Goal: Task Accomplishment & Management: Use online tool/utility

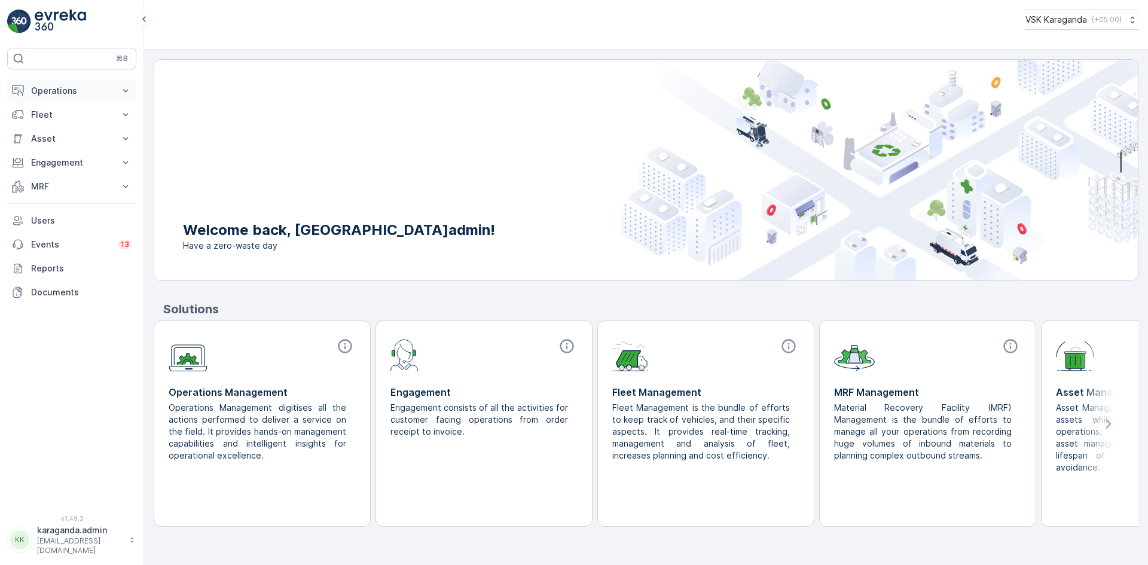
click at [55, 86] on p "Operations" at bounding box center [71, 91] width 81 height 12
click at [57, 129] on p "Planning" at bounding box center [46, 128] width 33 height 12
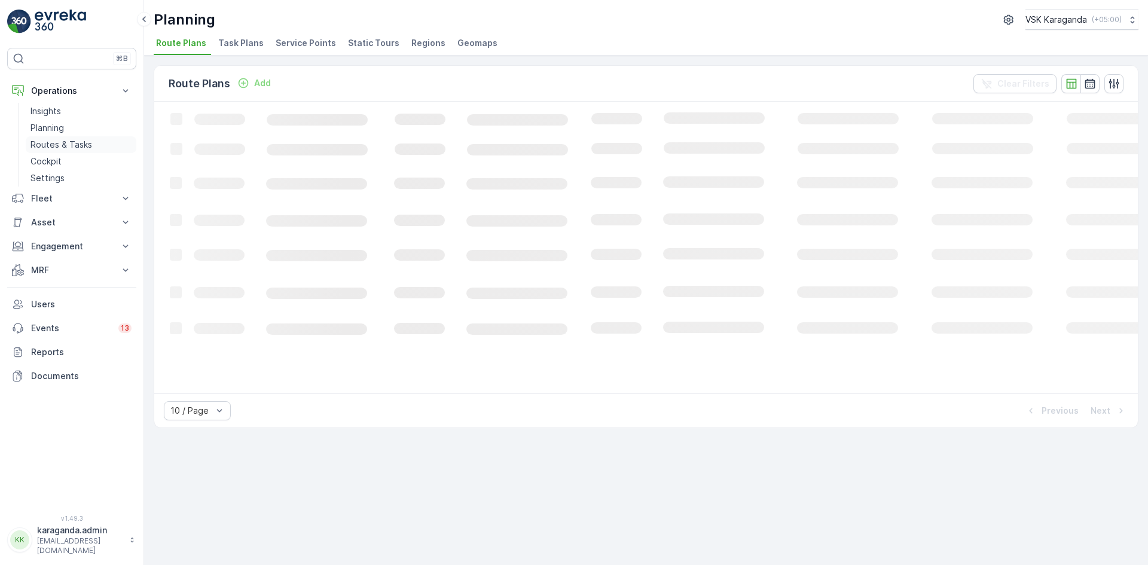
click at [57, 138] on link "Routes & Tasks" at bounding box center [81, 144] width 111 height 17
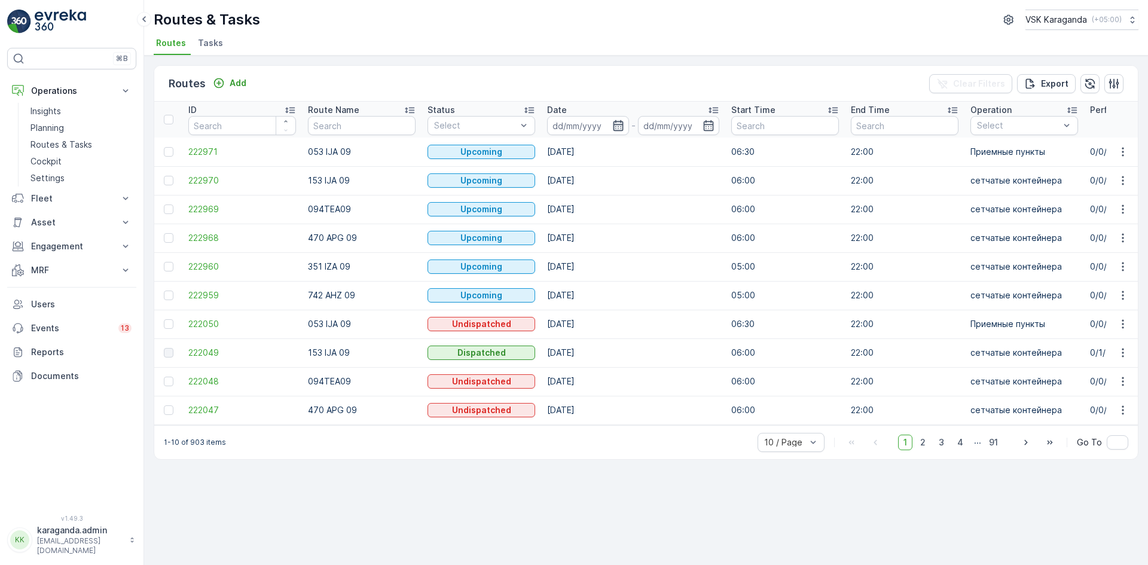
drag, startPoint x: 620, startPoint y: 134, endPoint x: 614, endPoint y: 128, distance: 8.0
click at [620, 134] on input at bounding box center [588, 125] width 82 height 19
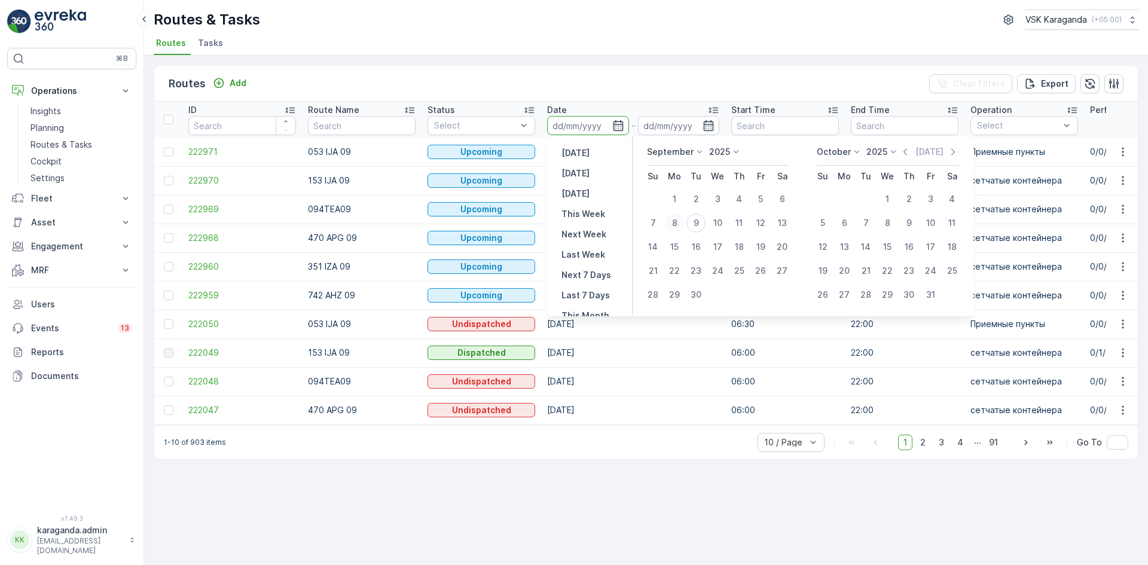
click at [680, 219] on div "8" at bounding box center [674, 222] width 19 height 19
type input "[DATE]"
click at [680, 219] on div "8" at bounding box center [674, 222] width 19 height 19
type input "[DATE]"
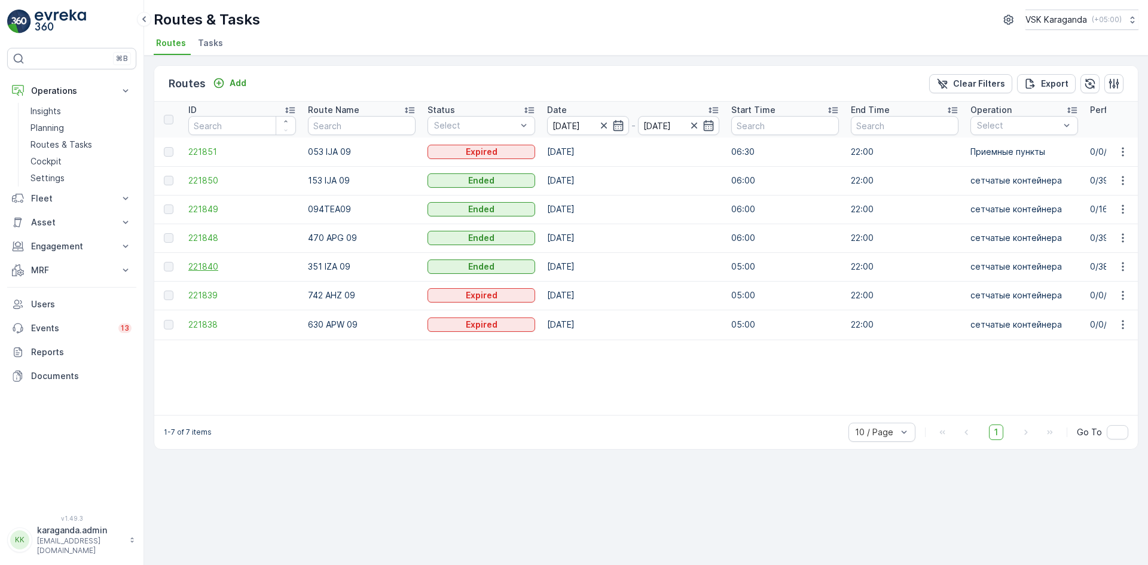
click at [198, 265] on span "221840" at bounding box center [242, 267] width 108 height 12
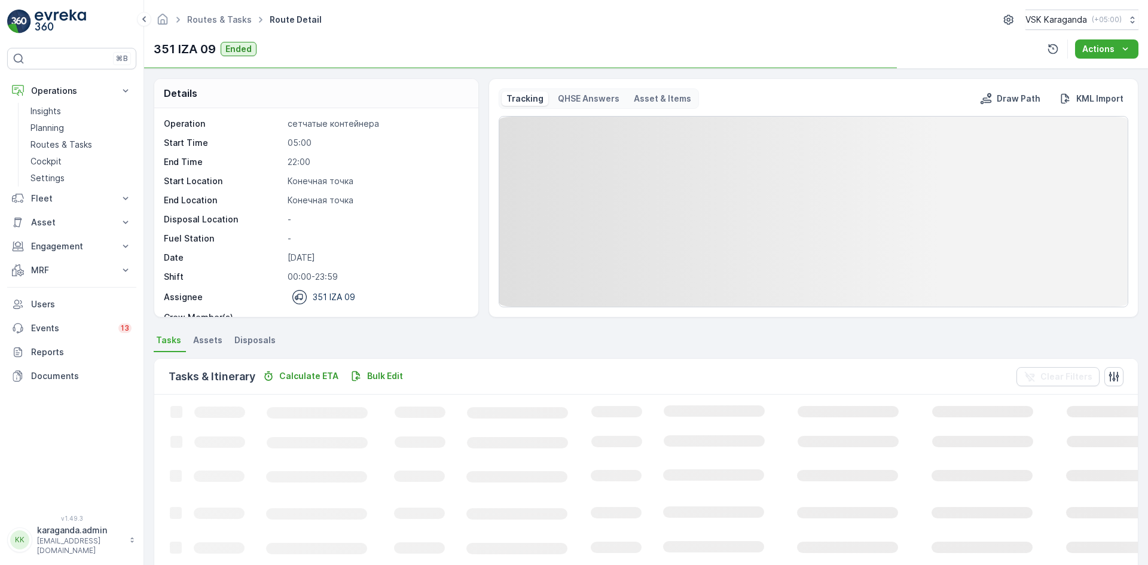
click at [261, 339] on span "Disposals" at bounding box center [254, 340] width 41 height 12
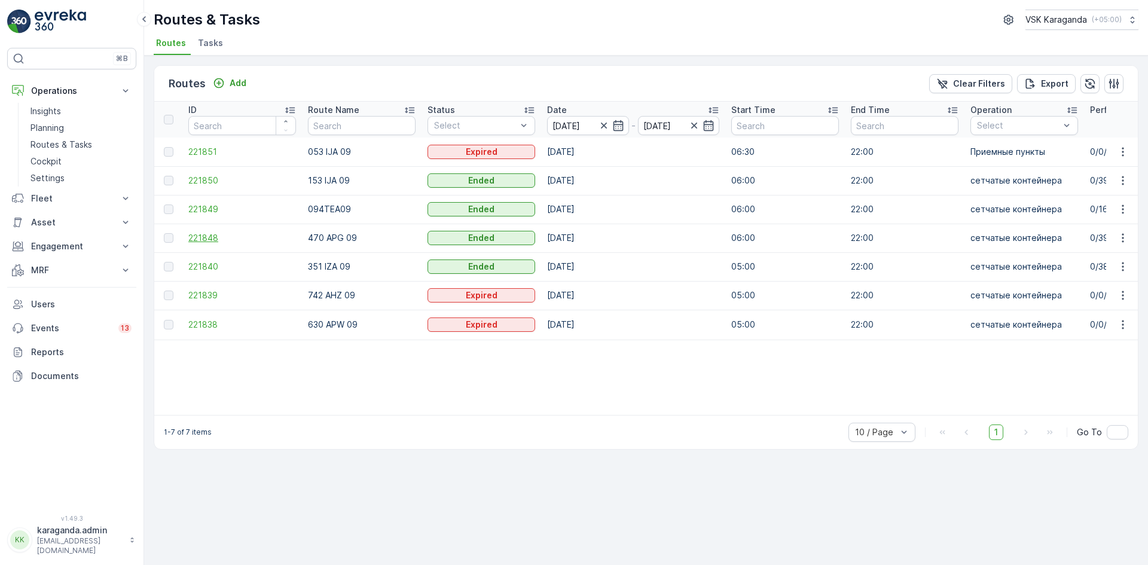
click at [206, 238] on span "221848" at bounding box center [242, 238] width 108 height 12
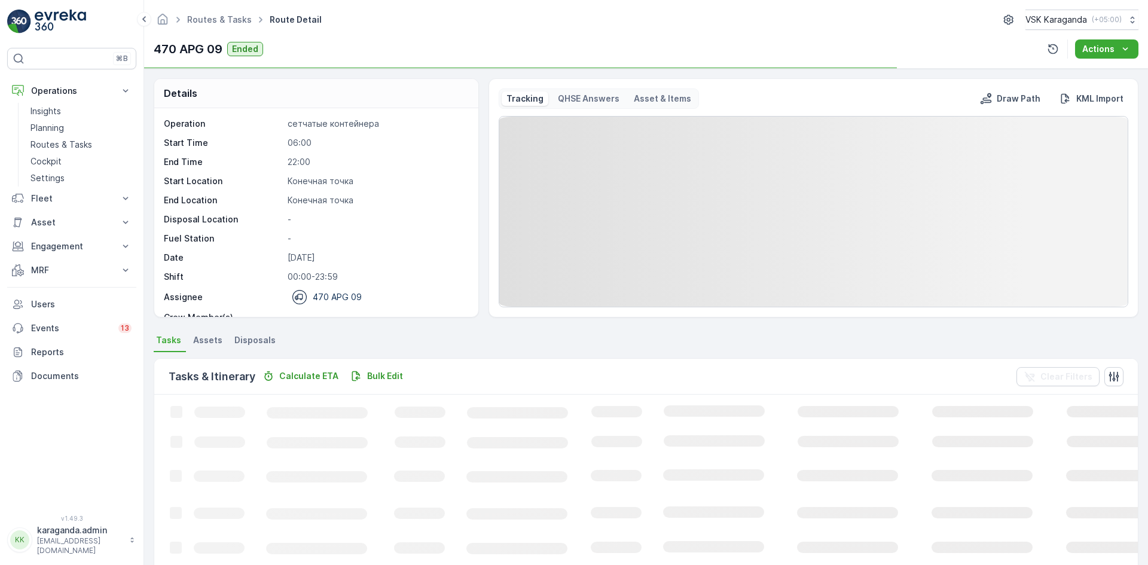
click at [259, 336] on span "Disposals" at bounding box center [254, 340] width 41 height 12
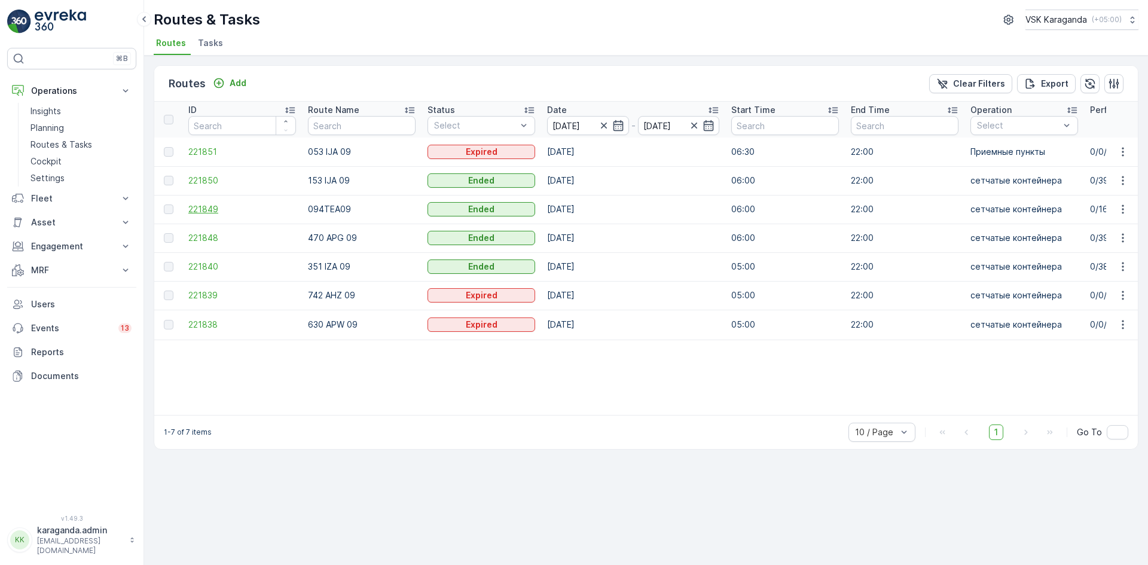
click at [209, 204] on span "221849" at bounding box center [242, 209] width 108 height 12
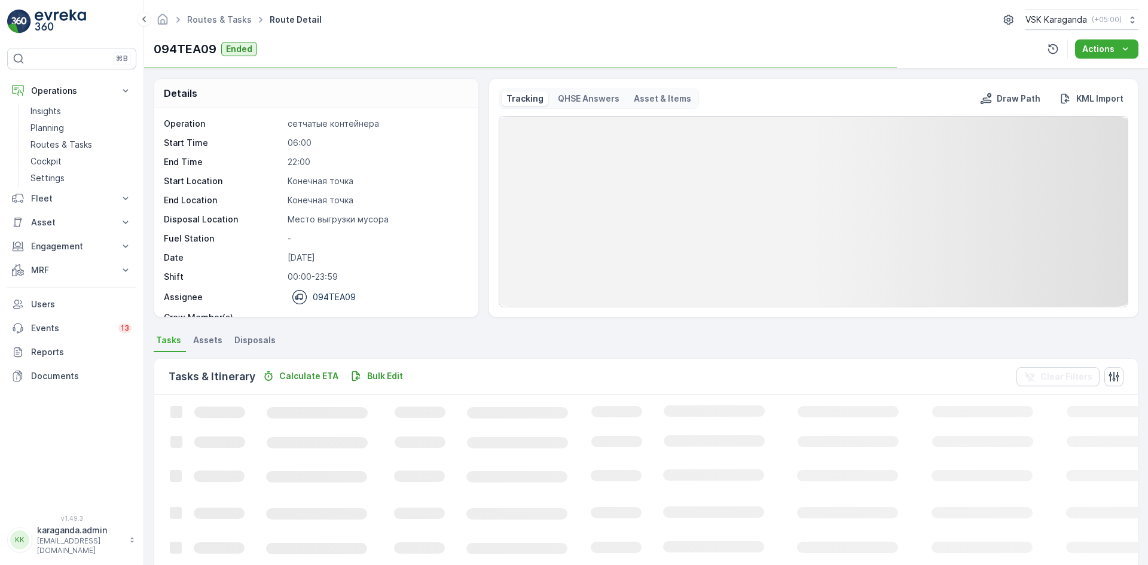
click at [255, 337] on span "Disposals" at bounding box center [254, 340] width 41 height 12
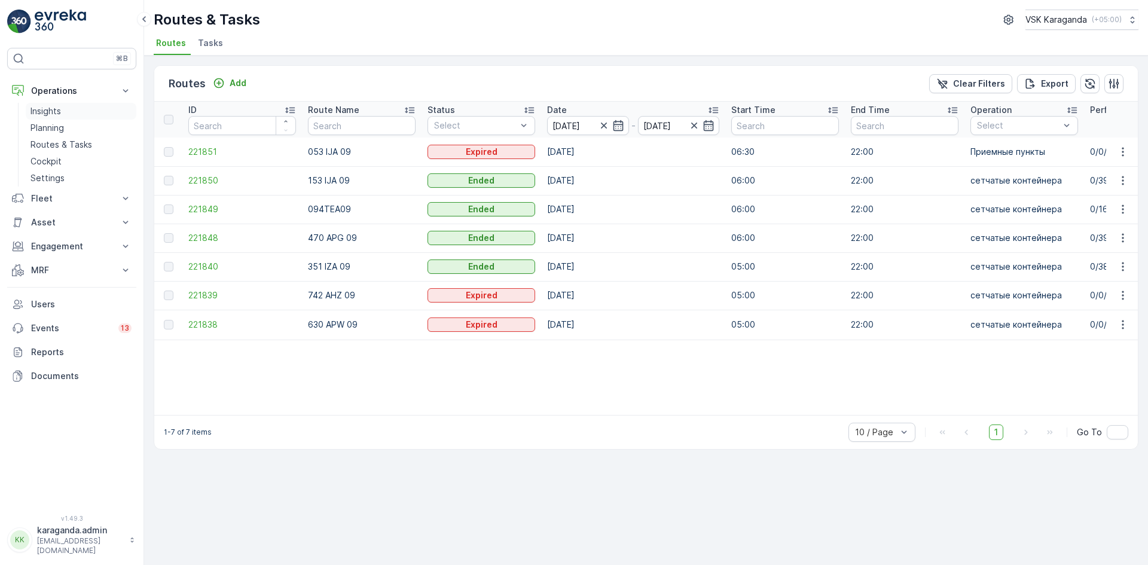
click at [48, 105] on link "Insights" at bounding box center [81, 111] width 111 height 17
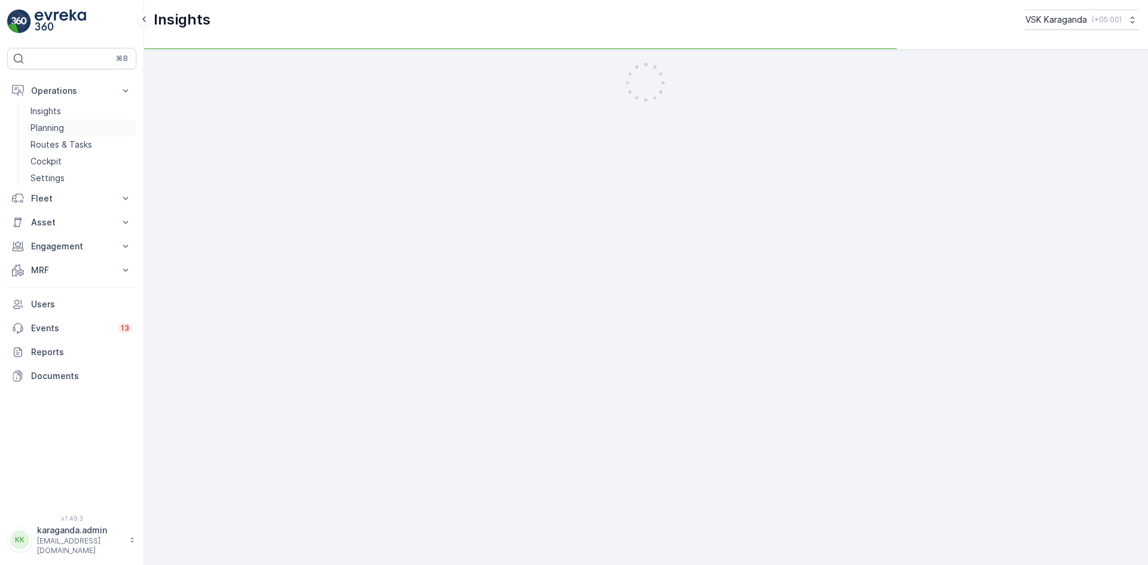
click at [44, 124] on p "Planning" at bounding box center [46, 128] width 33 height 12
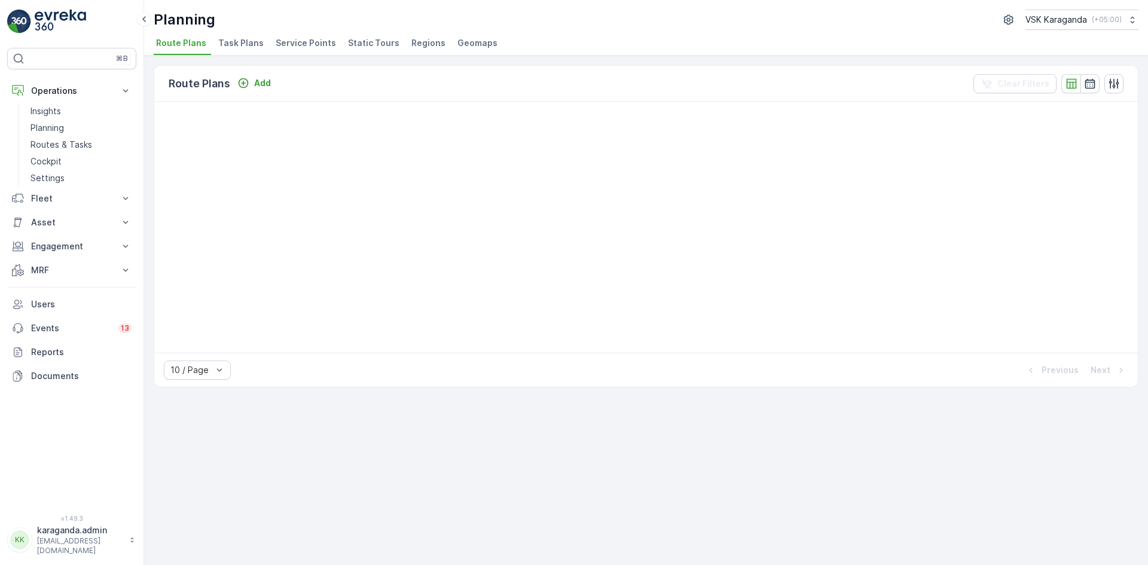
click at [299, 45] on span "Service Points" at bounding box center [306, 43] width 60 height 12
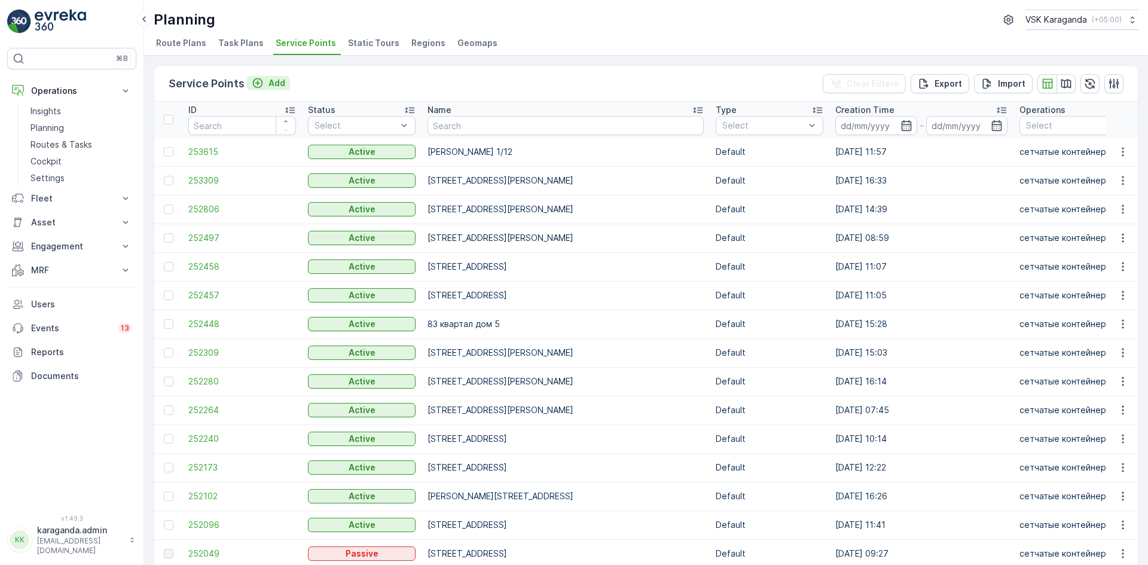
click at [268, 77] on button "Add" at bounding box center [268, 83] width 43 height 14
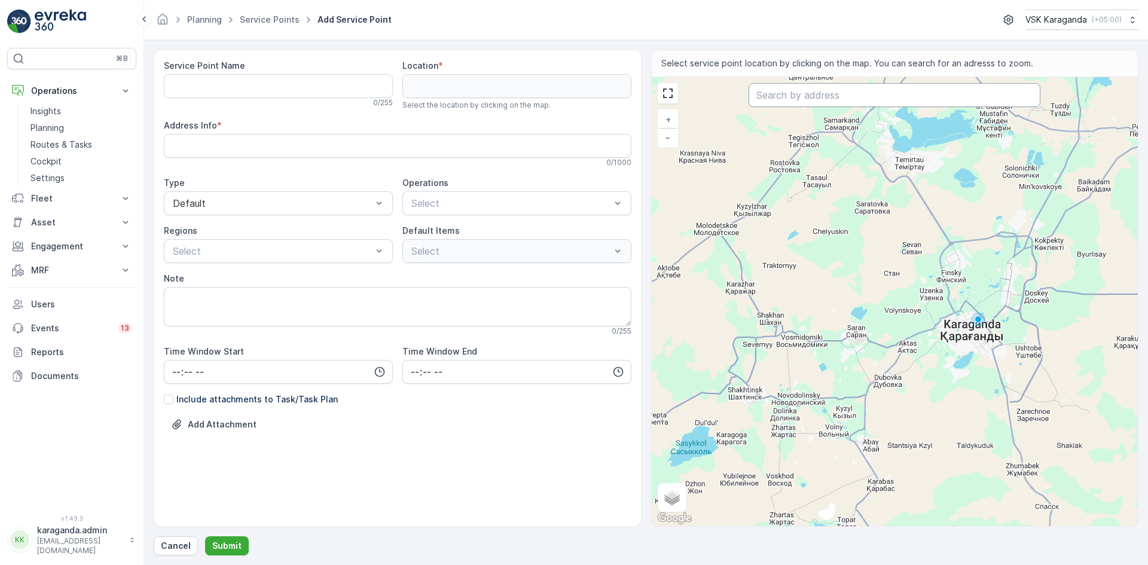
click at [793, 92] on input "text" at bounding box center [894, 95] width 292 height 24
type input "Терешковой 38"
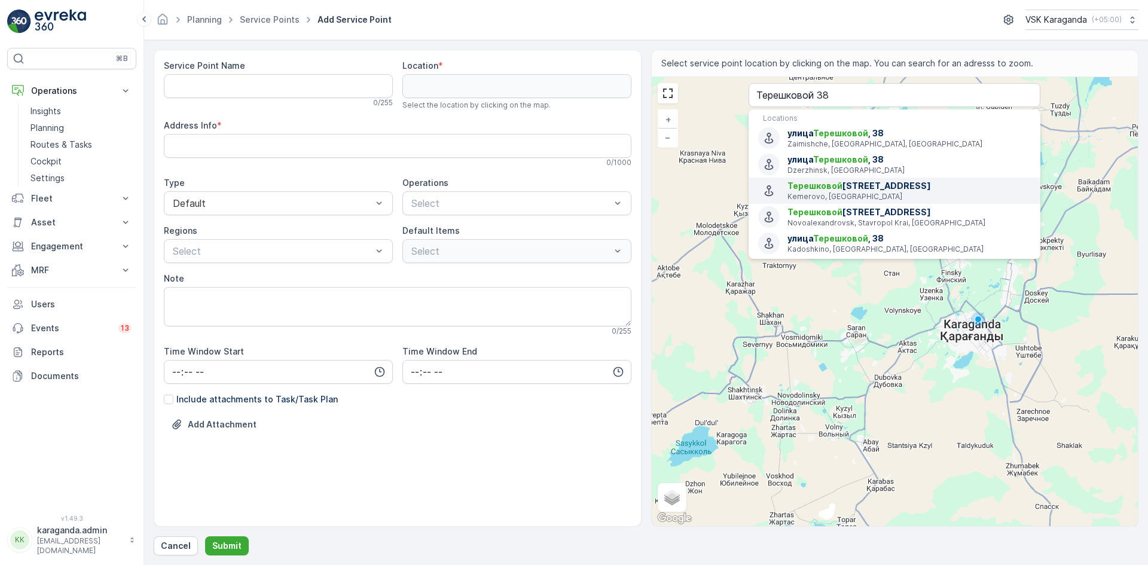
type input "55.3393988,86.13989749999999"
type Info "[STREET_ADDRESS]"
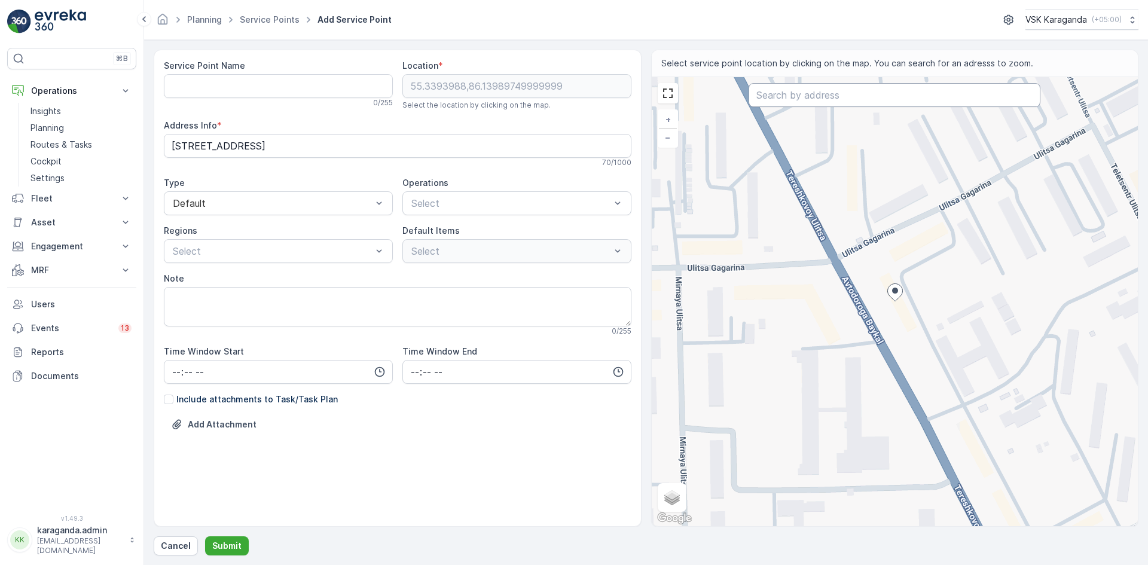
click at [819, 102] on input "text" at bounding box center [894, 95] width 292 height 24
type input "Терешковой 38 [GEOGRAPHIC_DATA]"
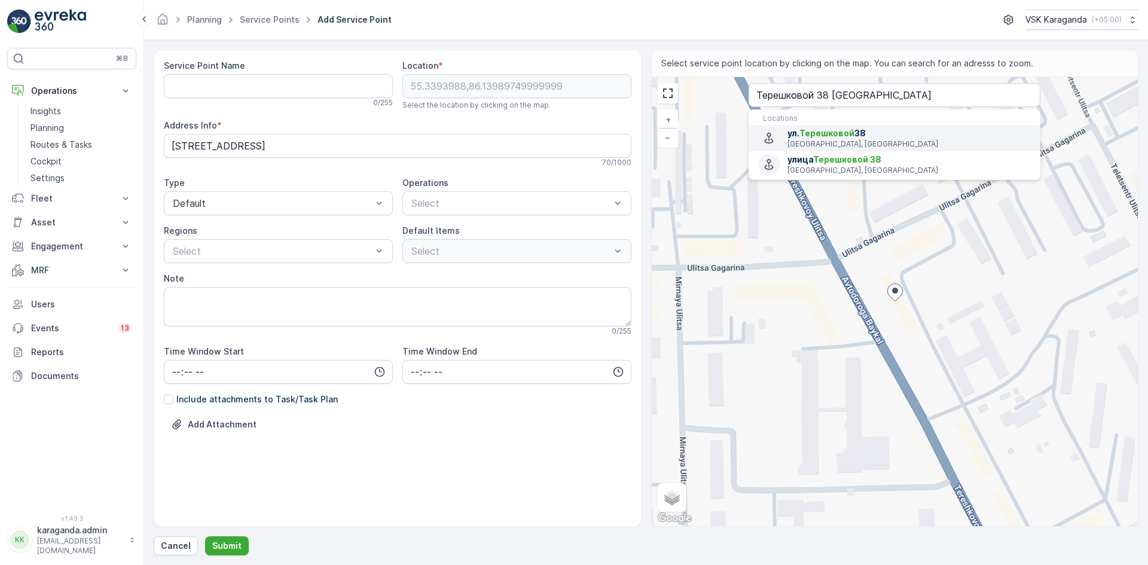
click at [827, 132] on span "Терешковой" at bounding box center [826, 133] width 55 height 10
type input "49.8178674,73.1078821"
type Info "[STREET_ADDRESS][PERSON_NAME]"
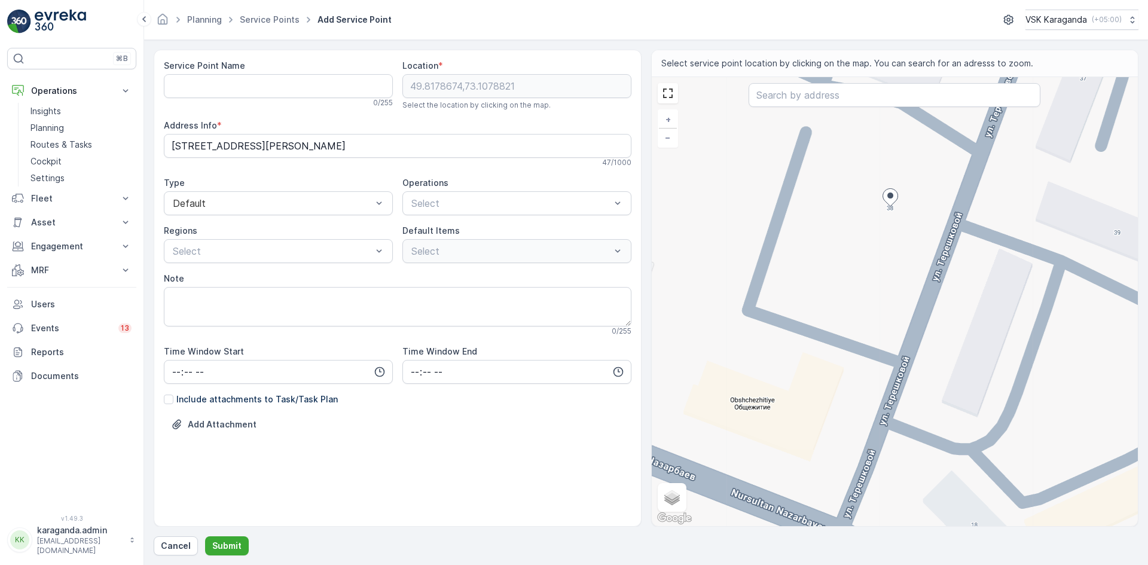
drag, startPoint x: 840, startPoint y: 341, endPoint x: 923, endPoint y: 206, distance: 158.6
click at [923, 206] on div "+ − Satellite Roadmap Terrain Hybrid Leaflet Keyboard shortcuts Map Data Map da…" at bounding box center [895, 301] width 487 height 449
click at [787, 298] on div "+ − Satellite Roadmap Terrain Hybrid Leaflet Keyboard shortcuts Map Data Map da…" at bounding box center [895, 301] width 487 height 449
type input "49.81760346931038,73.107419605261"
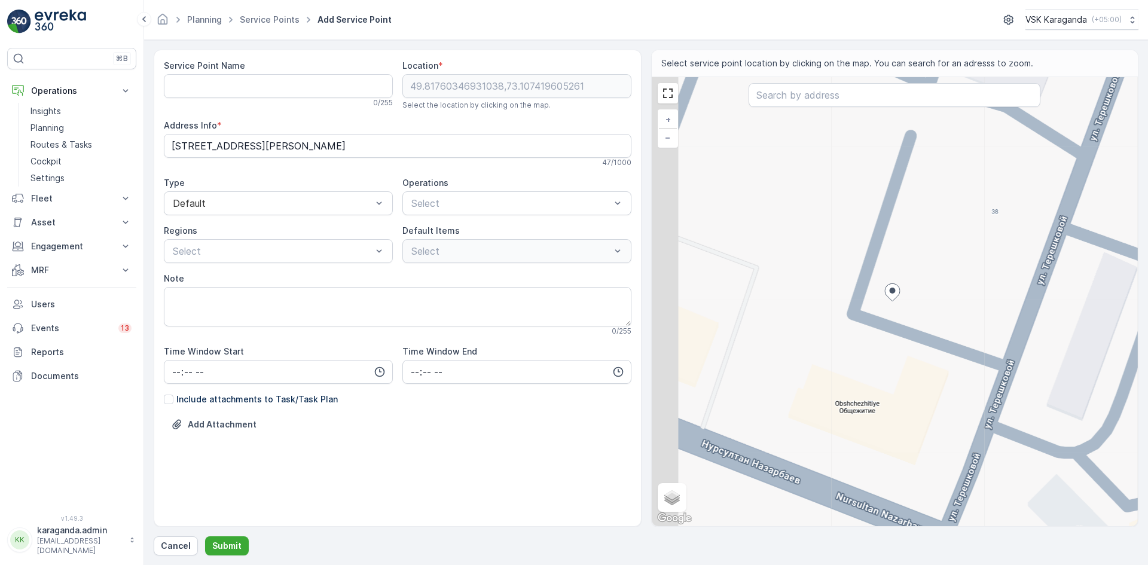
type Info "[STREET_ADDRESS]"
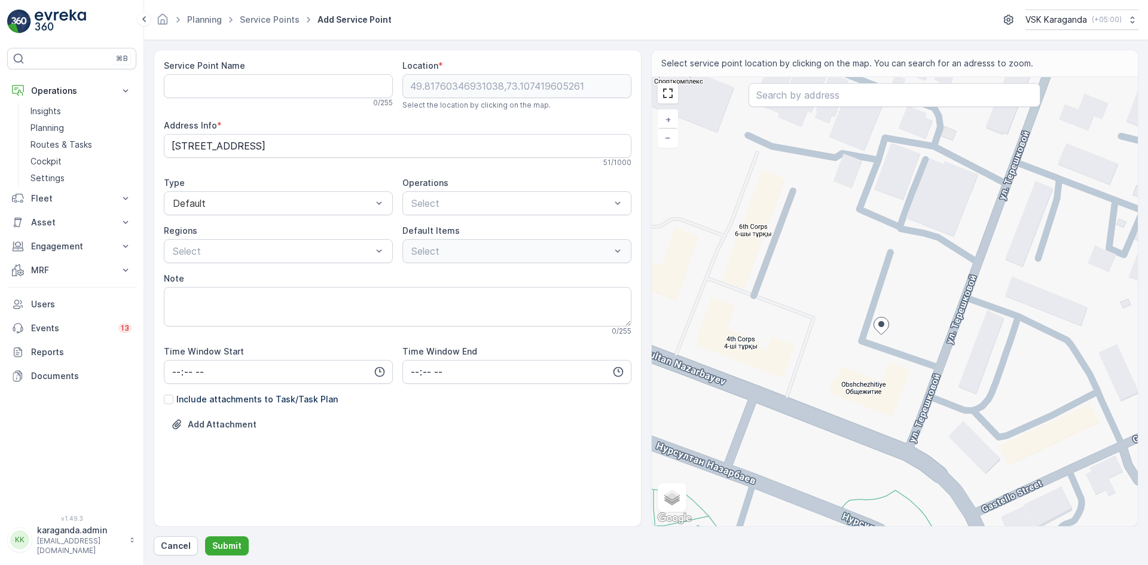
click at [860, 337] on div "+ − Satellite Roadmap Terrain Hybrid Leaflet Keyboard shortcuts Map Data Map da…" at bounding box center [895, 301] width 487 height 449
type input "49.81759308557174,73.10723688203863"
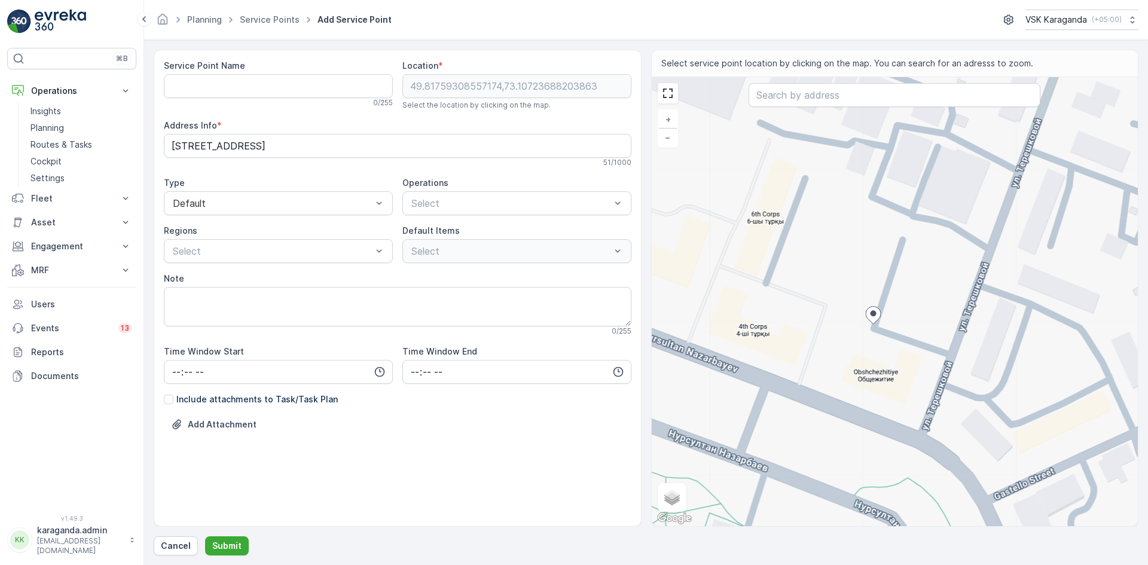
type Info "Obshchezhitiye, [GEOGRAPHIC_DATA] 100000, [GEOGRAPHIC_DATA]"
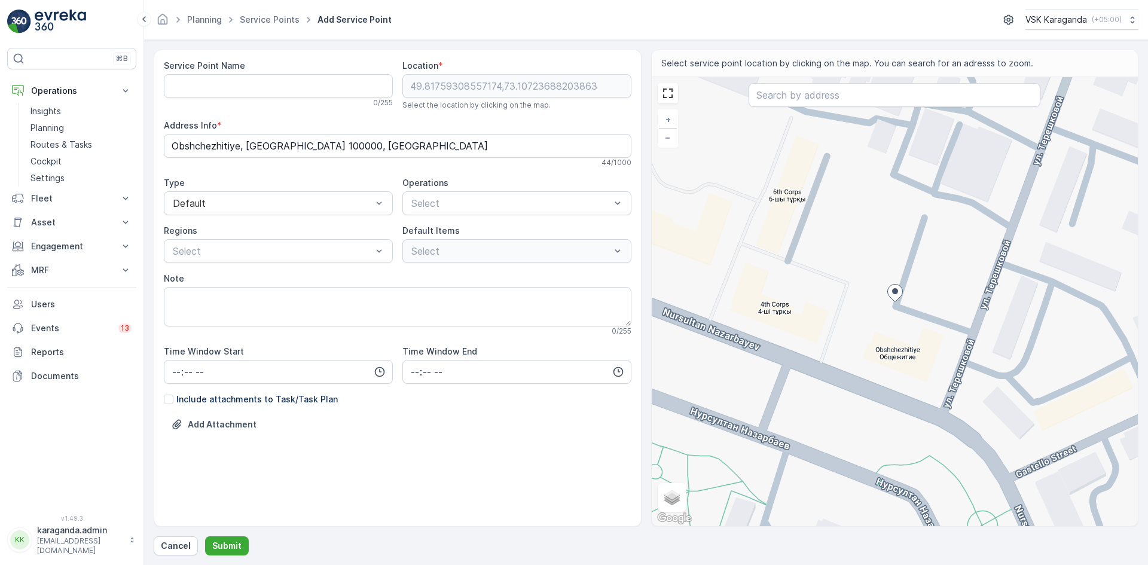
click at [887, 303] on div at bounding box center [895, 294] width 16 height 21
click at [889, 300] on icon at bounding box center [895, 293] width 16 height 18
click at [887, 311] on div "+ − Satellite Roadmap Terrain Hybrid Leaflet Keyboard shortcuts Map Data Map da…" at bounding box center [895, 301] width 487 height 449
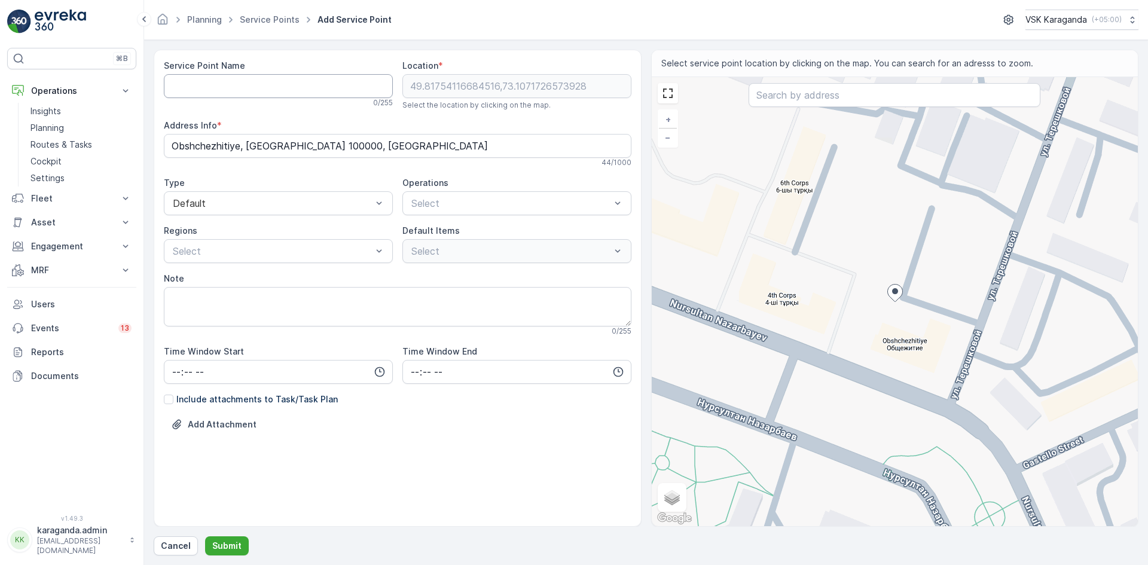
click at [241, 83] on Name "Service Point Name" at bounding box center [278, 86] width 229 height 24
click at [901, 282] on div "+ − Satellite Roadmap Terrain Hybrid Leaflet Keyboard shortcuts Map Data Map da…" at bounding box center [895, 301] width 487 height 449
type input "49.8176588492121,73.1072317418249"
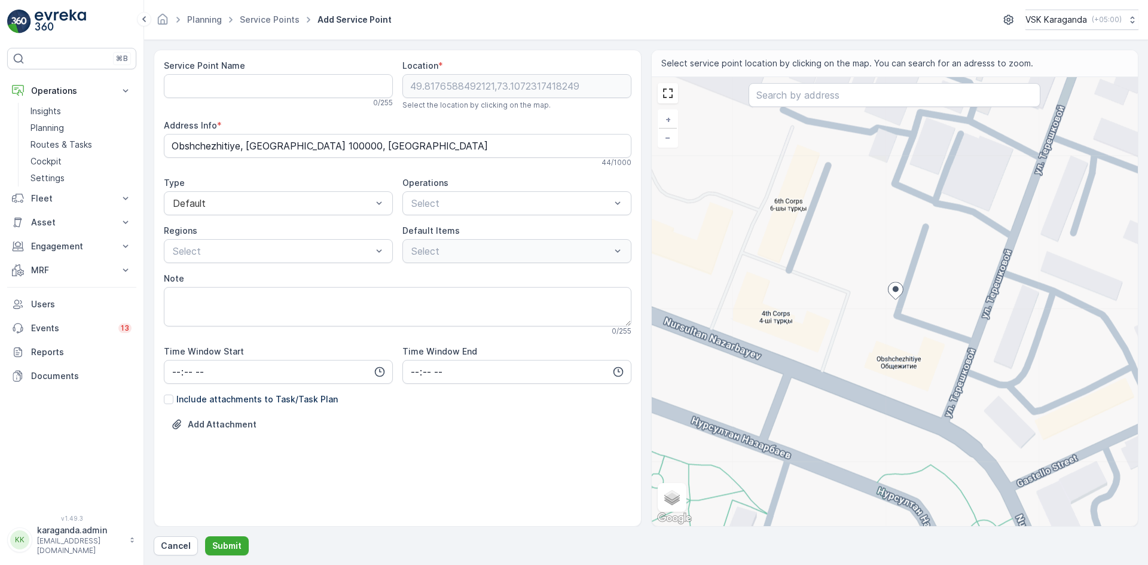
type Info "[STREET_ADDRESS]"
drag, startPoint x: 230, startPoint y: 92, endPoint x: 225, endPoint y: 99, distance: 8.6
click at [230, 92] on Name "Service Point Name" at bounding box center [278, 86] width 229 height 24
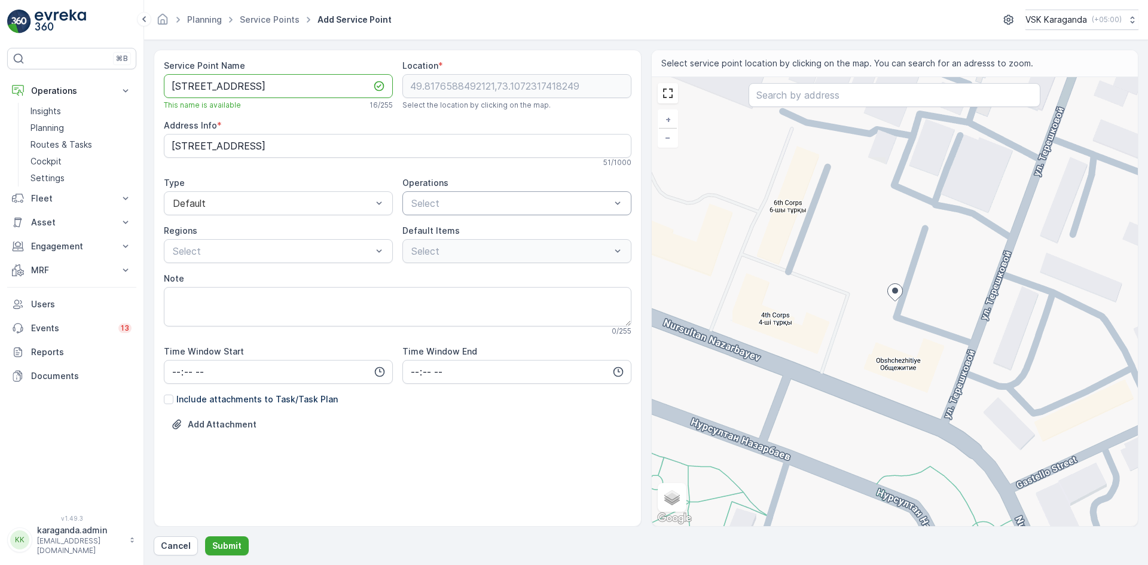
type Name "[STREET_ADDRESS]"
click at [443, 235] on span "сетчатыe контейнера" at bounding box center [458, 232] width 99 height 11
click at [299, 276] on div "Все контейнера" at bounding box center [278, 280] width 215 height 11
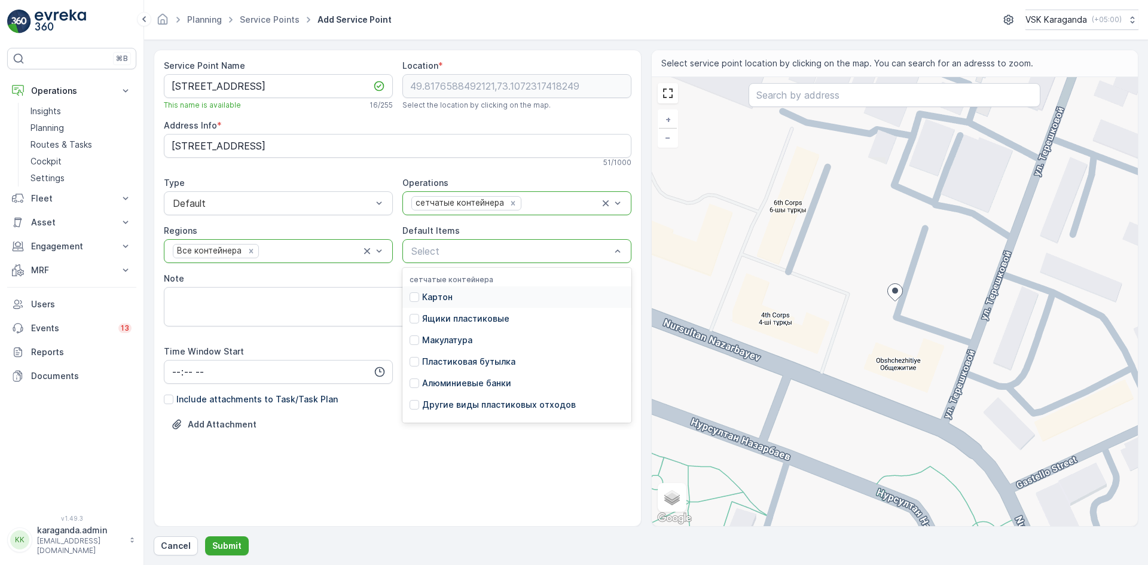
click at [444, 242] on div "Select" at bounding box center [516, 251] width 229 height 24
click at [444, 244] on p "Select" at bounding box center [510, 251] width 199 height 14
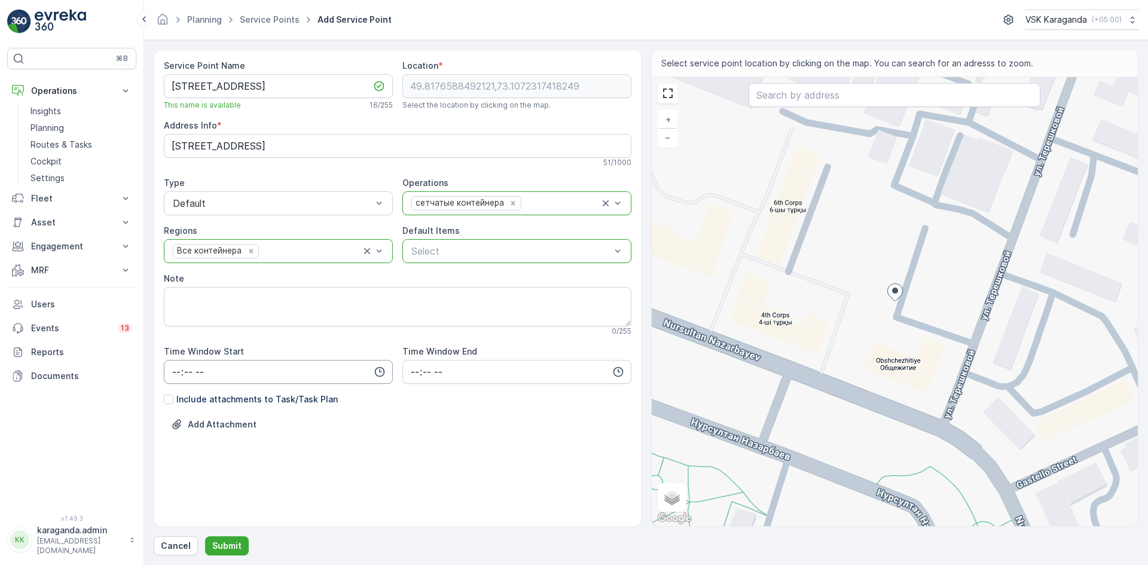
click at [172, 372] on input "time" at bounding box center [278, 372] width 229 height 24
click at [175, 491] on span "06" at bounding box center [176, 493] width 11 height 12
type input "06:00"
click at [414, 369] on input "time" at bounding box center [516, 372] width 229 height 24
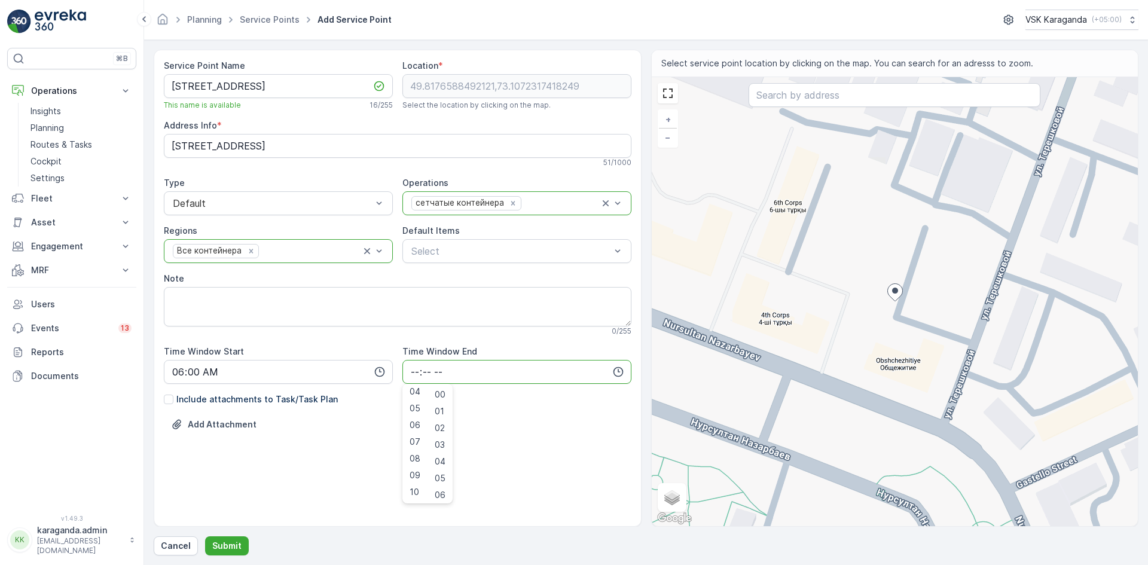
scroll to position [287, 0]
click at [412, 479] on span "22" at bounding box center [414, 476] width 10 height 12
type input "22:00"
click at [232, 546] on p "Submit" at bounding box center [226, 546] width 29 height 12
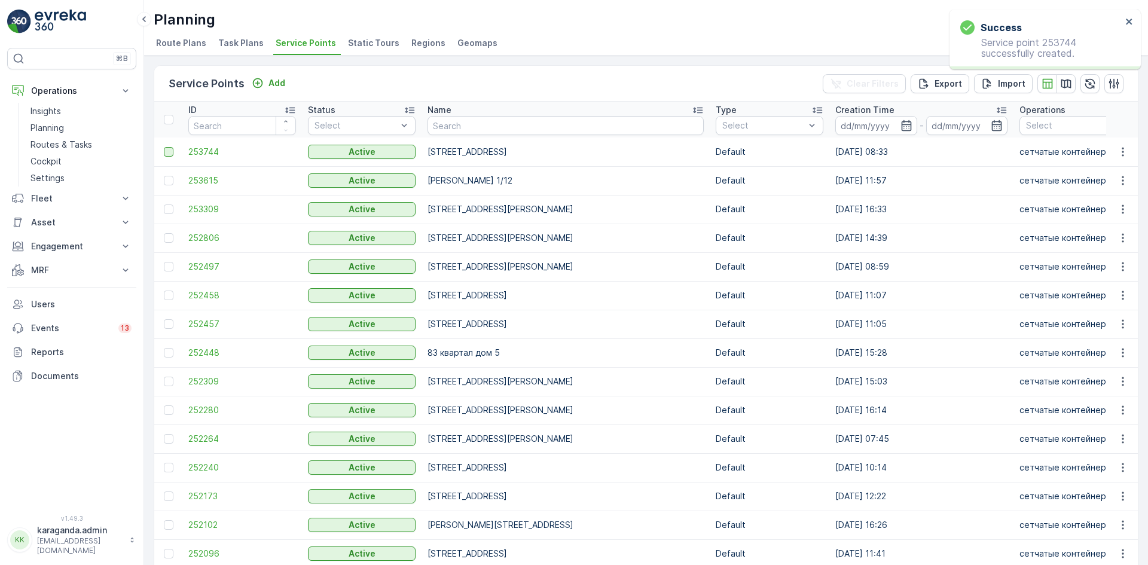
click at [170, 152] on div at bounding box center [169, 152] width 10 height 10
click at [164, 147] on input "checkbox" at bounding box center [164, 147] width 0 height 0
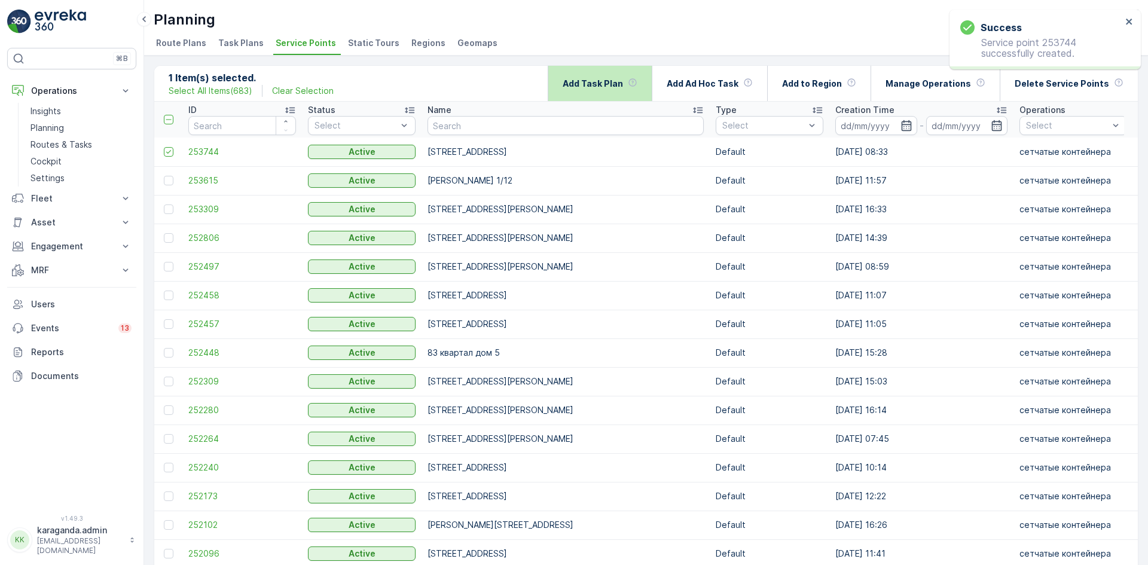
click at [615, 87] on p "Add Task Plan" at bounding box center [592, 84] width 60 height 12
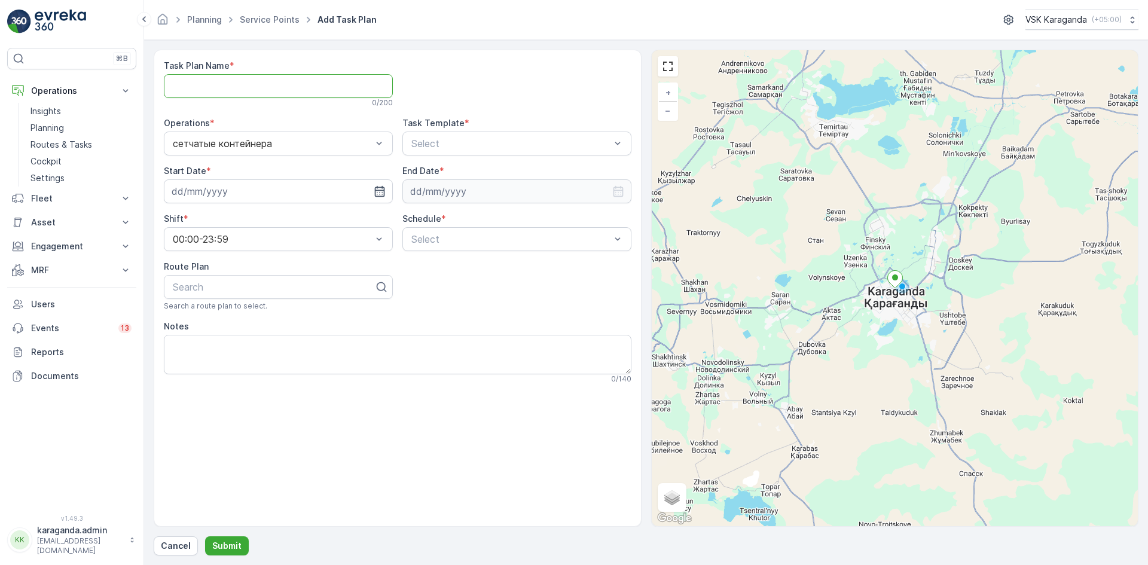
click at [179, 82] on Name "Task Plan Name" at bounding box center [278, 86] width 229 height 24
type Name "все контейнера"
click at [464, 191] on span "CSK - Сбор отходов" at bounding box center [457, 193] width 96 height 11
click at [554, 142] on div at bounding box center [510, 143] width 201 height 11
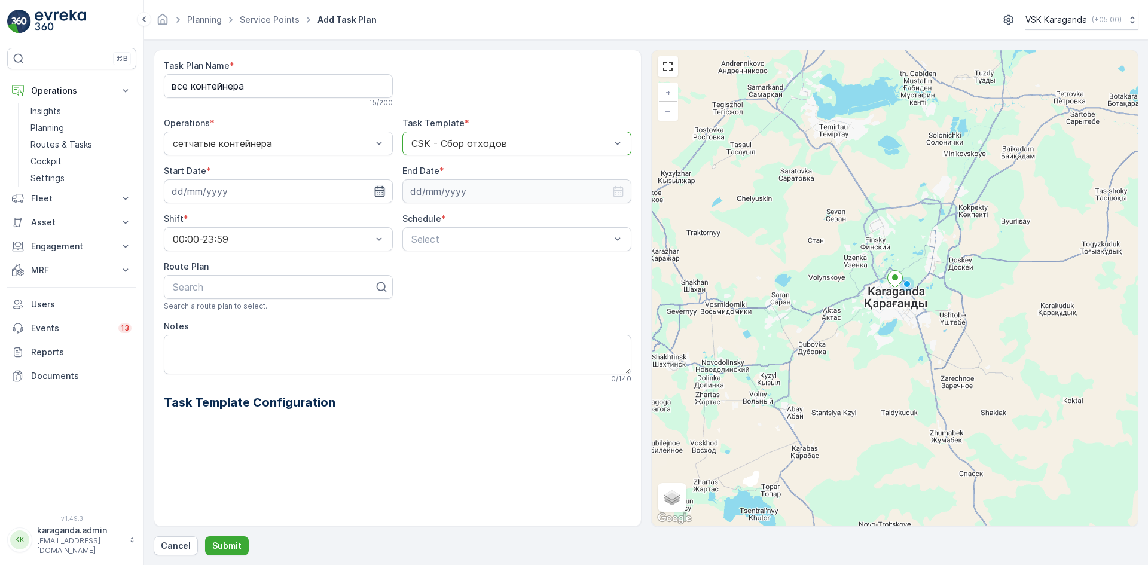
click at [380, 191] on icon "button" at bounding box center [380, 191] width 12 height 12
click at [229, 289] on div "9" at bounding box center [227, 291] width 19 height 19
type input "[DATE]"
click at [457, 189] on input at bounding box center [516, 191] width 229 height 24
click at [432, 215] on p "September" at bounding box center [440, 220] width 47 height 12
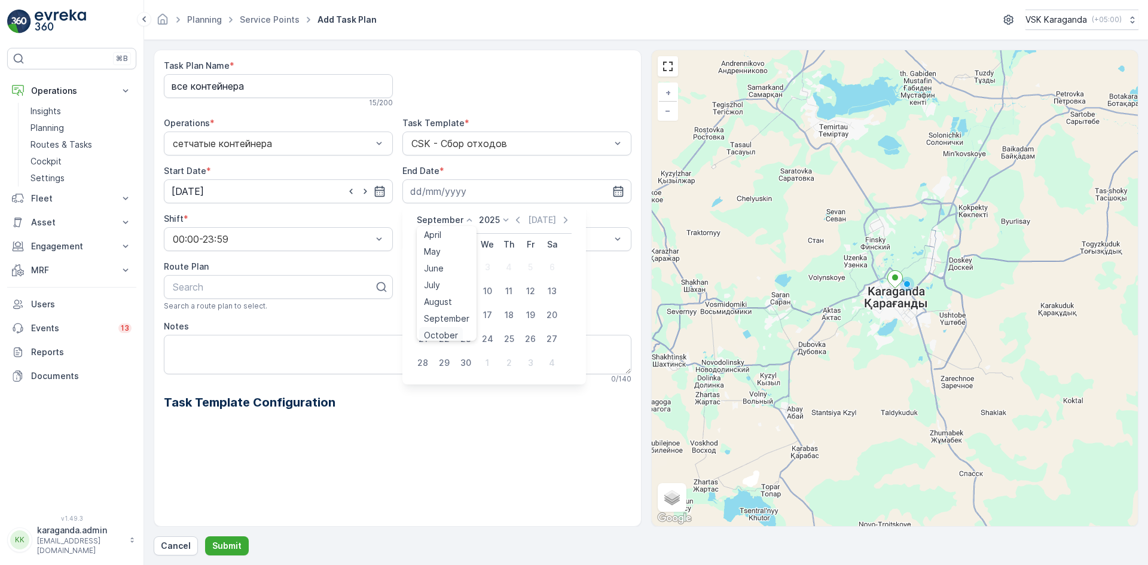
scroll to position [91, 0]
click at [433, 326] on span "December" at bounding box center [445, 330] width 42 height 12
click at [484, 222] on p "2025" at bounding box center [485, 220] width 21 height 12
click at [491, 330] on span "2026" at bounding box center [492, 332] width 20 height 12
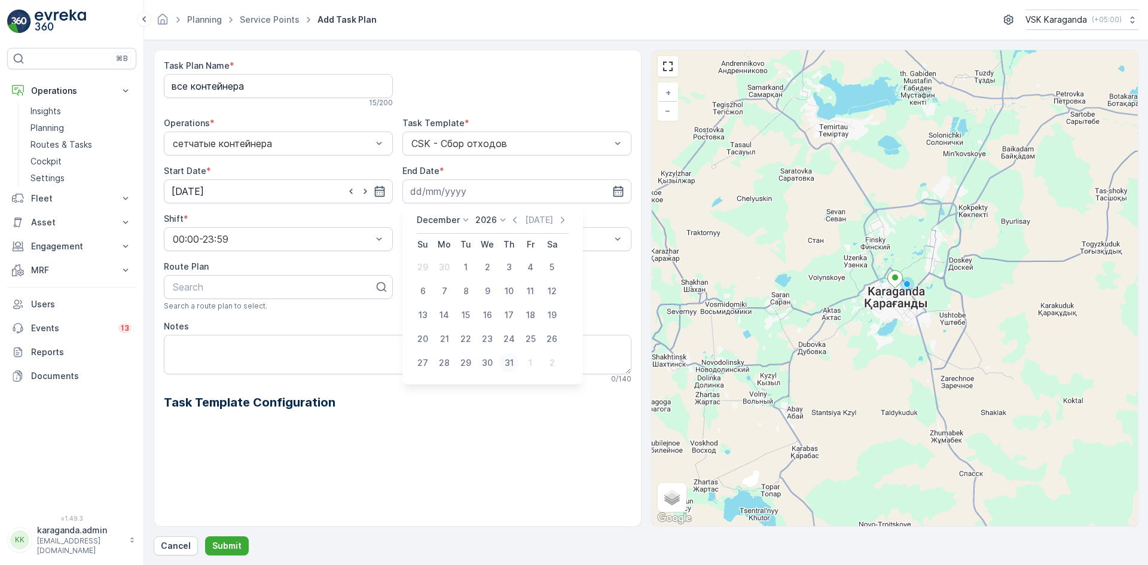
click at [505, 366] on div "31" at bounding box center [508, 362] width 19 height 19
type input "[DATE]"
click at [439, 286] on span "Weekly" at bounding box center [424, 288] width 31 height 11
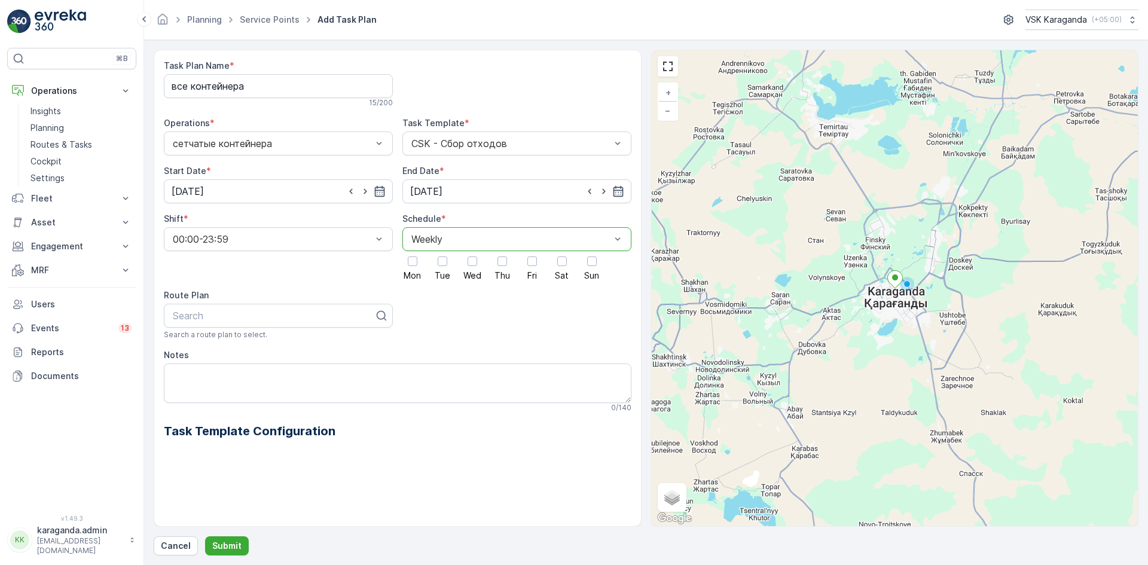
drag, startPoint x: 412, startPoint y: 264, endPoint x: 423, endPoint y: 265, distance: 11.5
click at [412, 264] on div at bounding box center [413, 261] width 10 height 10
click at [412, 251] on input "Mon" at bounding box center [412, 251] width 0 height 0
drag, startPoint x: 444, startPoint y: 266, endPoint x: 472, endPoint y: 268, distance: 28.2
click at [444, 267] on div at bounding box center [442, 261] width 20 height 20
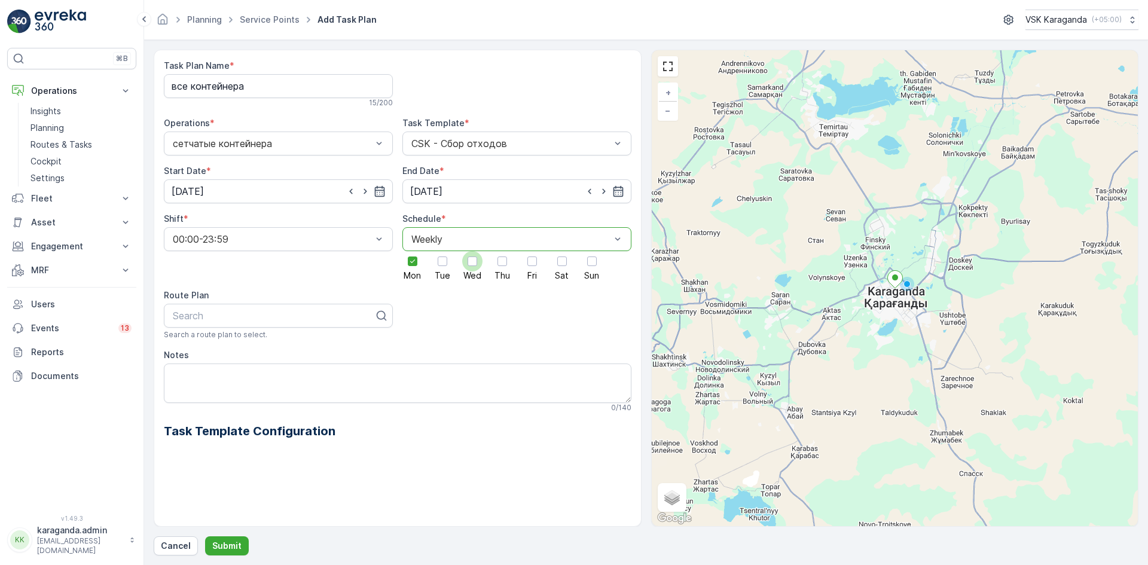
click at [442, 251] on input "Tue" at bounding box center [442, 251] width 0 height 0
drag, startPoint x: 470, startPoint y: 268, endPoint x: 516, endPoint y: 268, distance: 45.4
click at [470, 270] on div at bounding box center [472, 261] width 20 height 20
click at [472, 251] on input "Wed" at bounding box center [472, 251] width 0 height 0
click at [503, 268] on div at bounding box center [502, 261] width 20 height 20
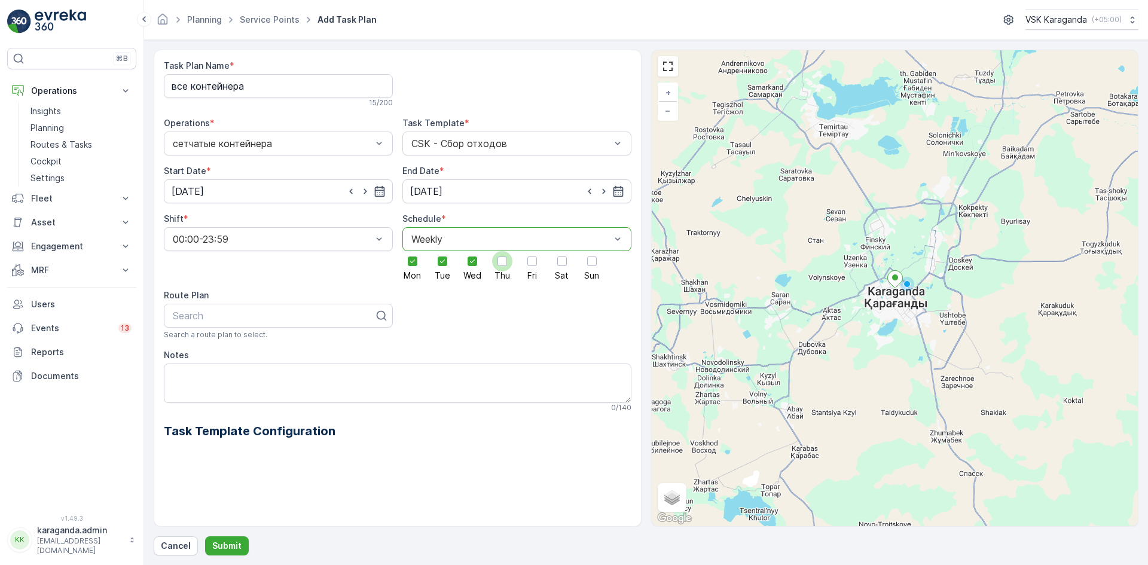
click at [502, 251] on input "Thu" at bounding box center [502, 251] width 0 height 0
drag, startPoint x: 527, startPoint y: 268, endPoint x: 537, endPoint y: 274, distance: 12.1
click at [530, 271] on label "Fri" at bounding box center [532, 265] width 20 height 29
drag, startPoint x: 561, startPoint y: 274, endPoint x: 568, endPoint y: 276, distance: 7.3
click at [561, 274] on span "Sat" at bounding box center [562, 275] width 14 height 8
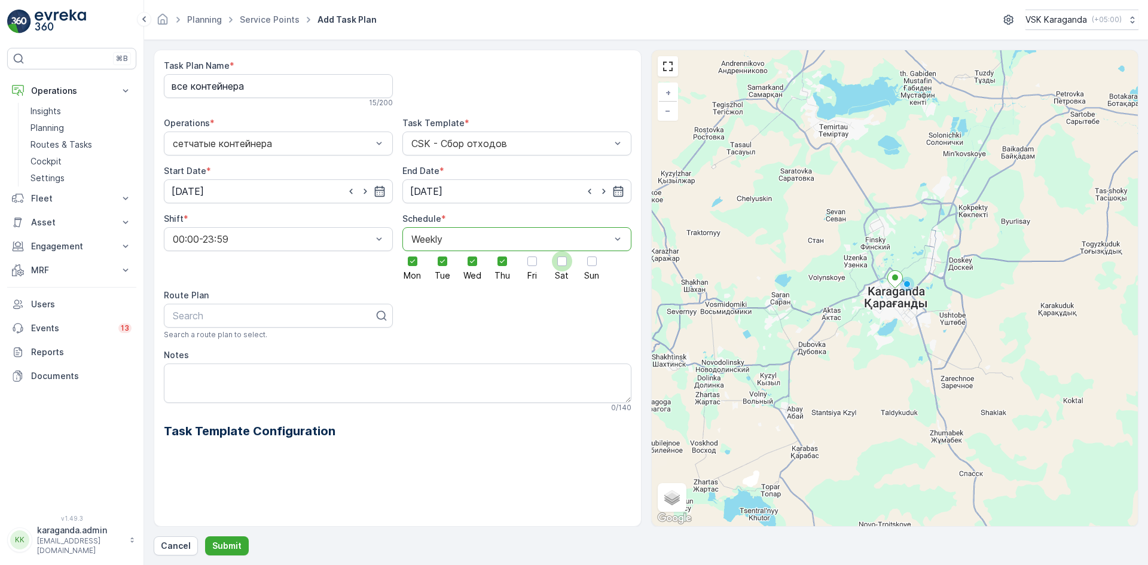
click at [562, 251] on input "Sat" at bounding box center [562, 251] width 0 height 0
click at [590, 276] on span "Sun" at bounding box center [591, 275] width 15 height 8
click at [592, 251] on input "Sun" at bounding box center [592, 251] width 0 height 0
click at [537, 267] on div at bounding box center [532, 261] width 20 height 20
click at [532, 251] on input "Fri" at bounding box center [532, 251] width 0 height 0
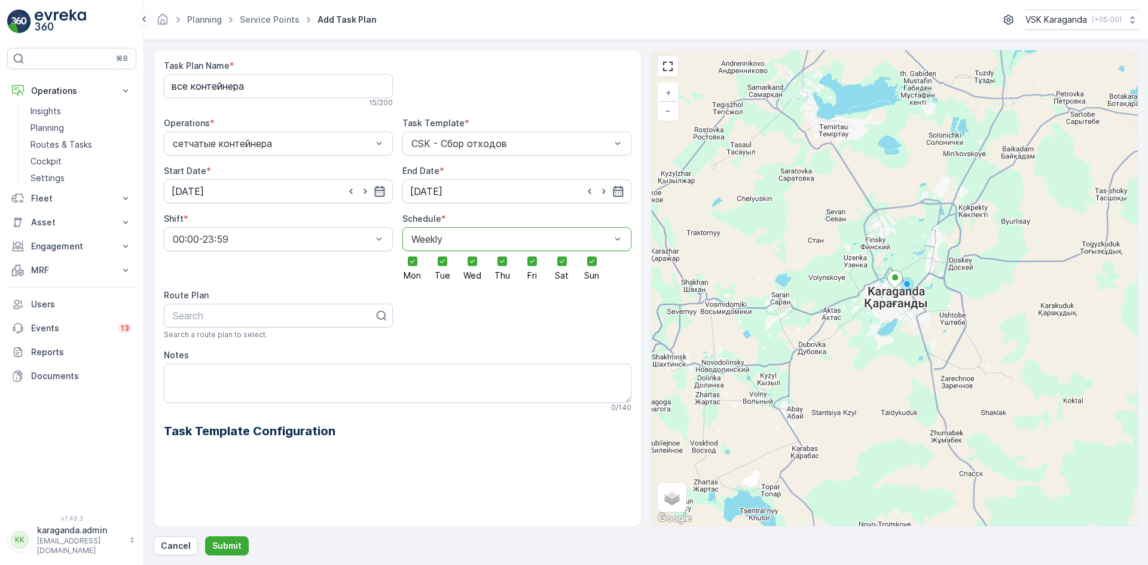
click at [472, 244] on div at bounding box center [510, 239] width 201 height 11
click at [458, 265] on div "Daily" at bounding box center [516, 268] width 215 height 11
click at [464, 244] on div at bounding box center [510, 239] width 201 height 11
click at [456, 287] on div "Weekly" at bounding box center [516, 288] width 215 height 11
click at [234, 539] on button "Submit" at bounding box center [227, 545] width 44 height 19
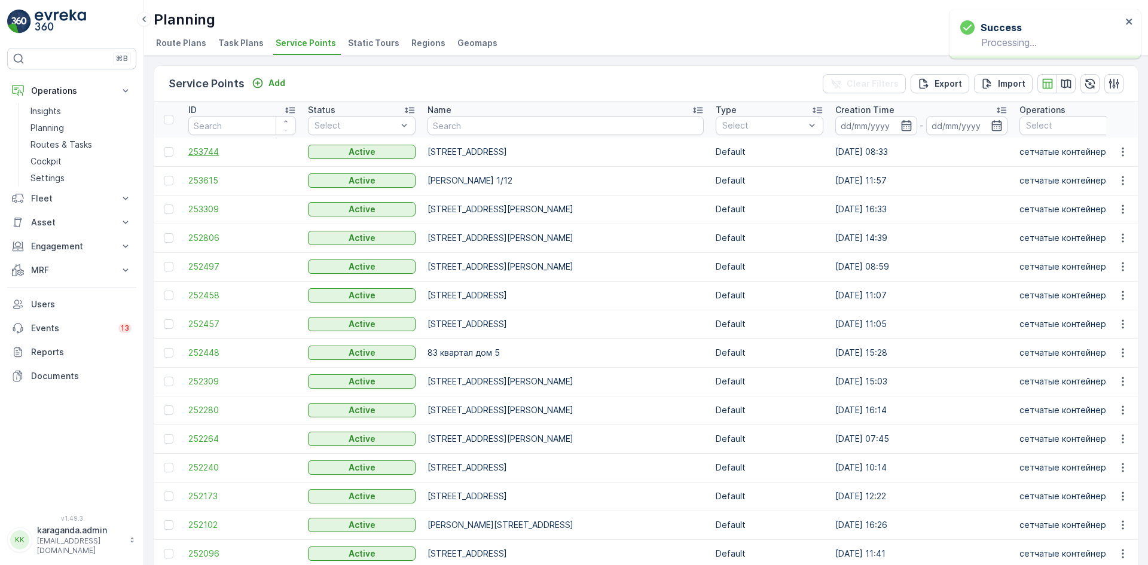
click at [195, 151] on span "253744" at bounding box center [242, 152] width 108 height 12
